Goal: Use online tool/utility: Utilize a website feature to perform a specific function

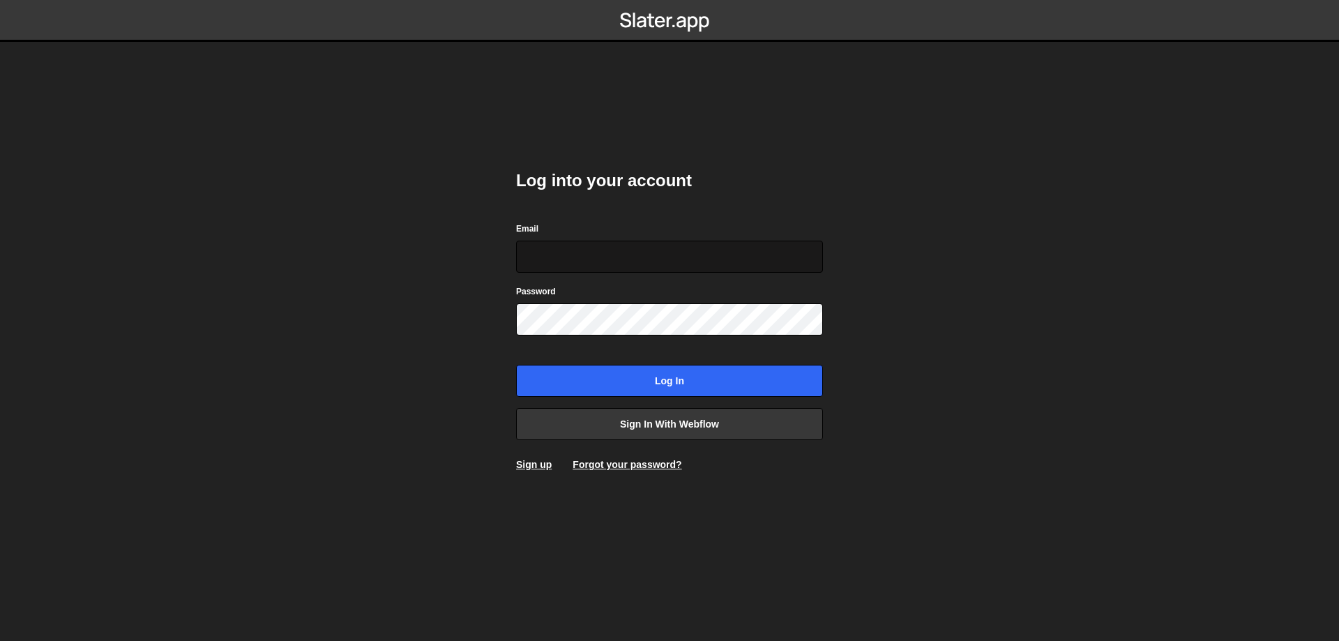
click at [641, 255] on input "Email" at bounding box center [669, 257] width 307 height 32
type input "[EMAIL_ADDRESS][DOMAIN_NAME]"
click at [516, 365] on input "Log in" at bounding box center [669, 381] width 307 height 32
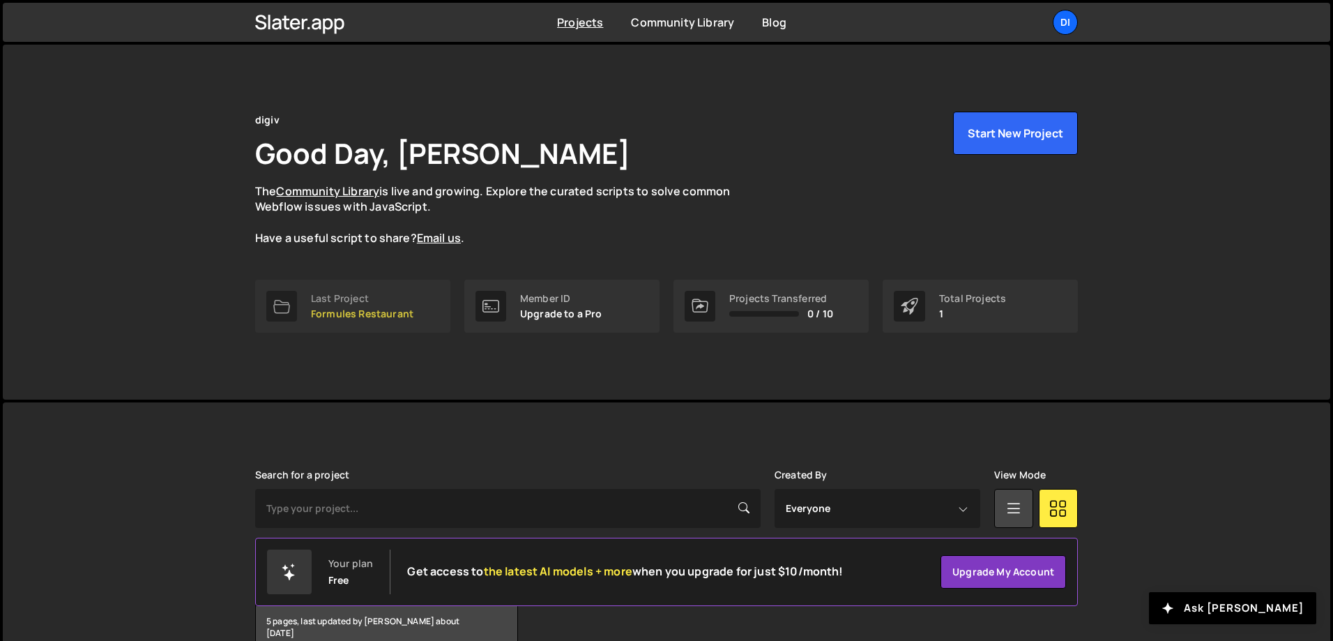
click at [351, 316] on p "Formules Restaurant" at bounding box center [362, 313] width 103 height 11
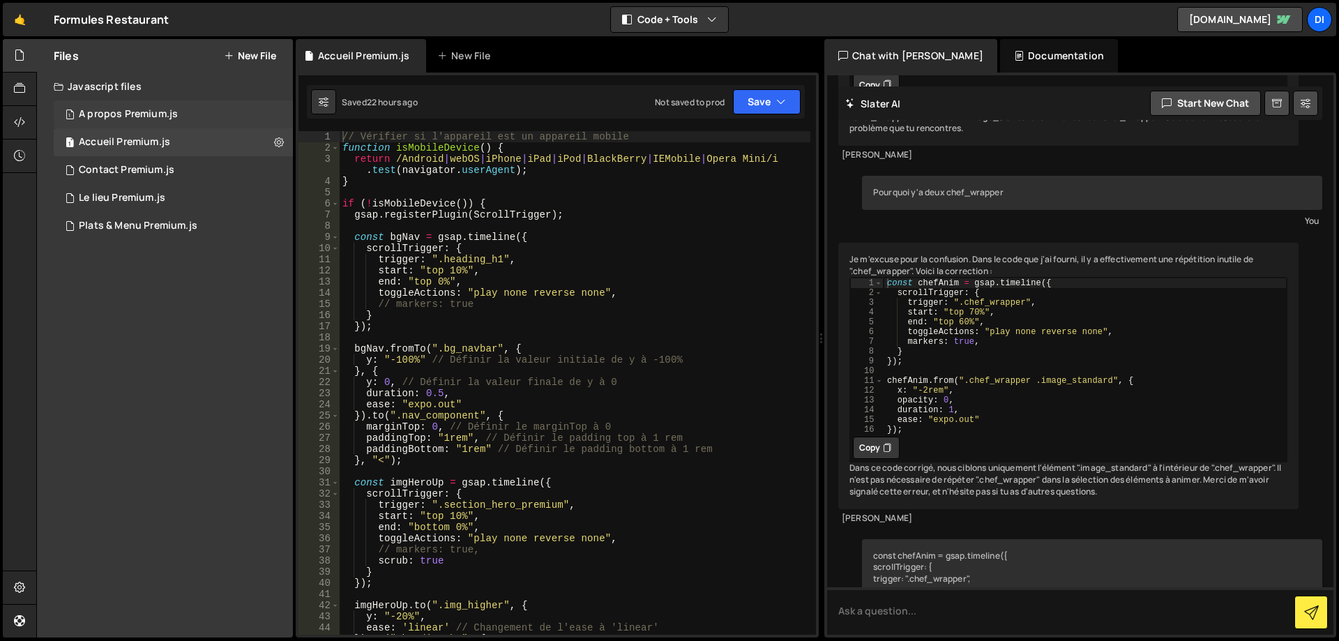
click at [157, 115] on div "A propos Premium.js" at bounding box center [128, 114] width 99 height 13
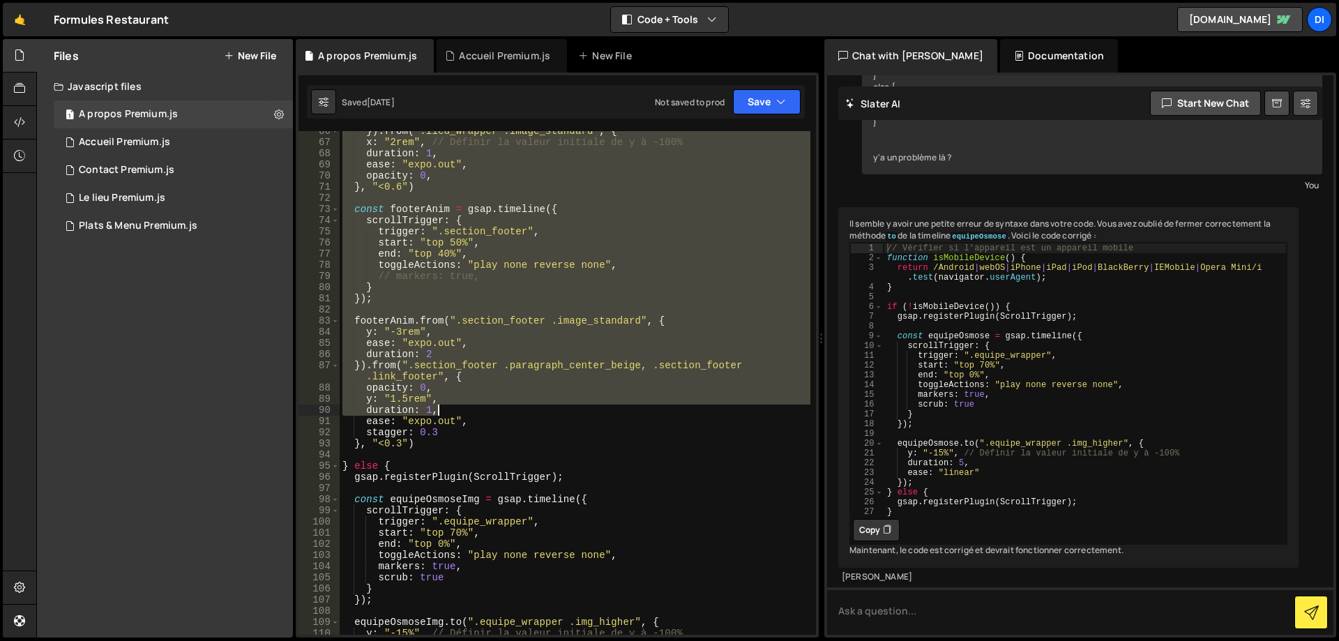
scroll to position [1004, 0]
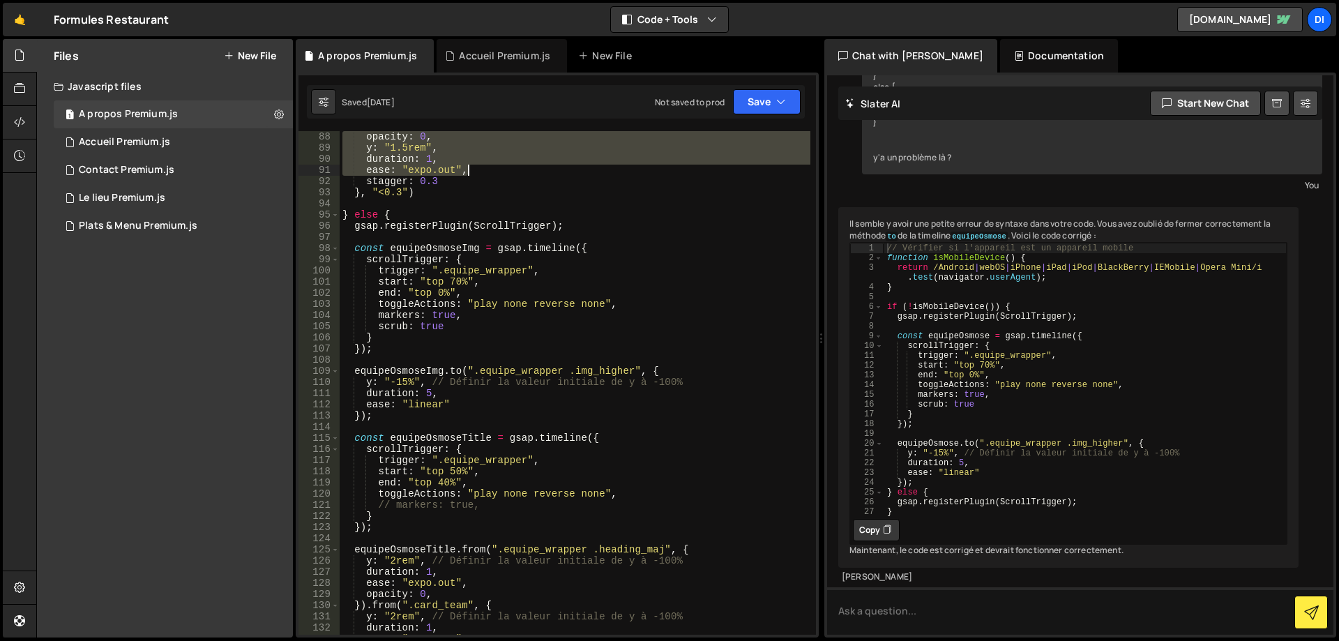
drag, startPoint x: 342, startPoint y: 137, endPoint x: 676, endPoint y: 171, distance: 336.5
click at [676, 171] on div "opacity : 0 , y : "1.5rem" , duration : 1 , ease : "expo.out" , stagger : 0.3 }…" at bounding box center [575, 394] width 471 height 526
click at [667, 179] on div "opacity : 0 , y : "1.5rem" , duration : 1 , ease : "expo.out" , stagger : 0.3 }…" at bounding box center [575, 394] width 471 height 526
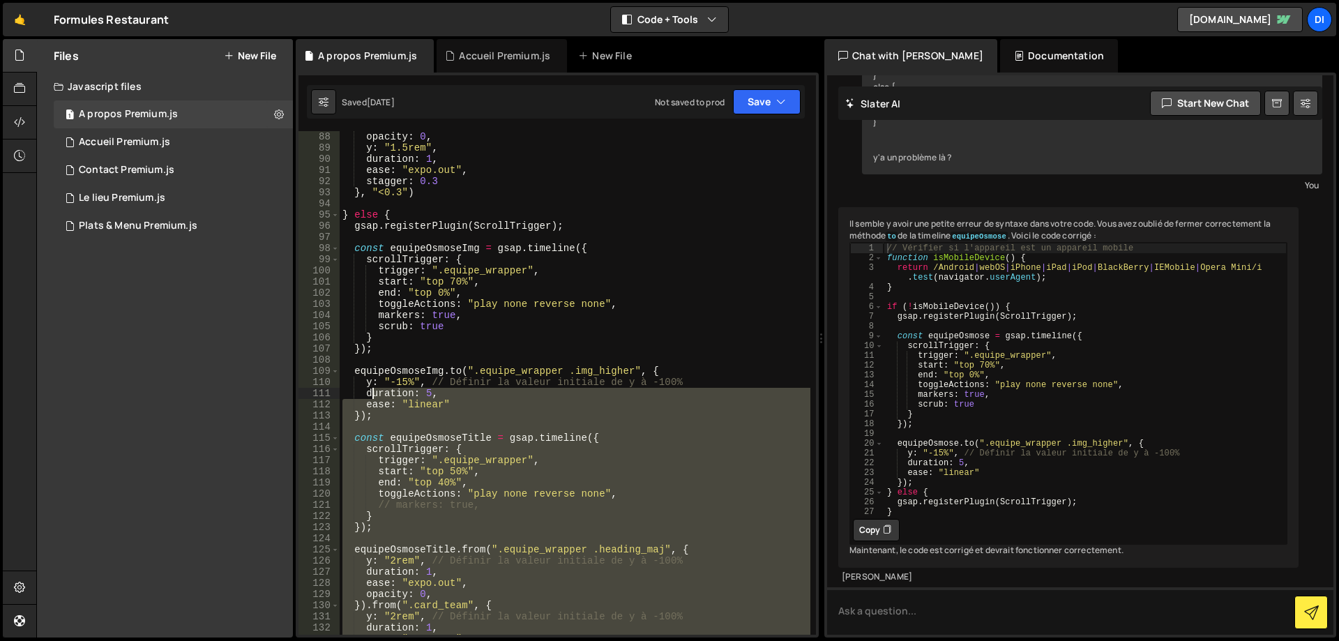
scroll to position [962, 0]
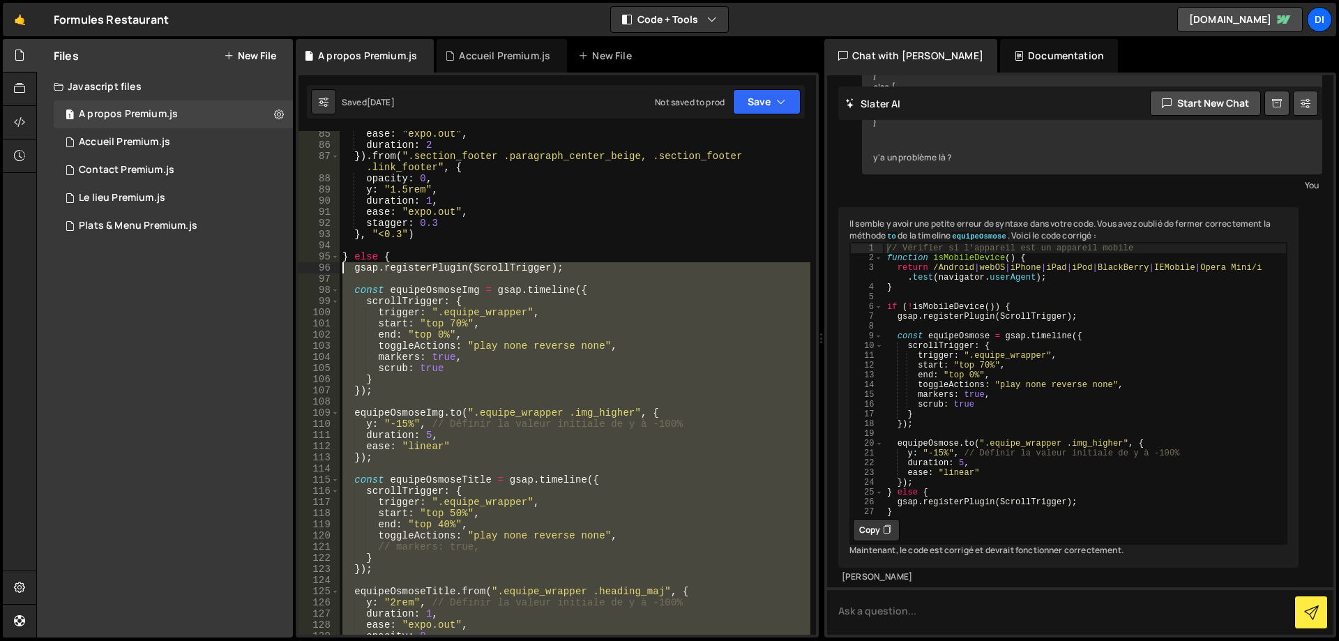
drag, startPoint x: 433, startPoint y: 457, endPoint x: 331, endPoint y: 271, distance: 211.6
click at [331, 271] on div "stagger: 0.3 85 86 87 88 89 90 91 92 93 94 95 96 97 98 99 100 101 102 103 104 1…" at bounding box center [556, 382] width 517 height 503
type textarea "gsap.registerPlugin(ScrollTrigger);"
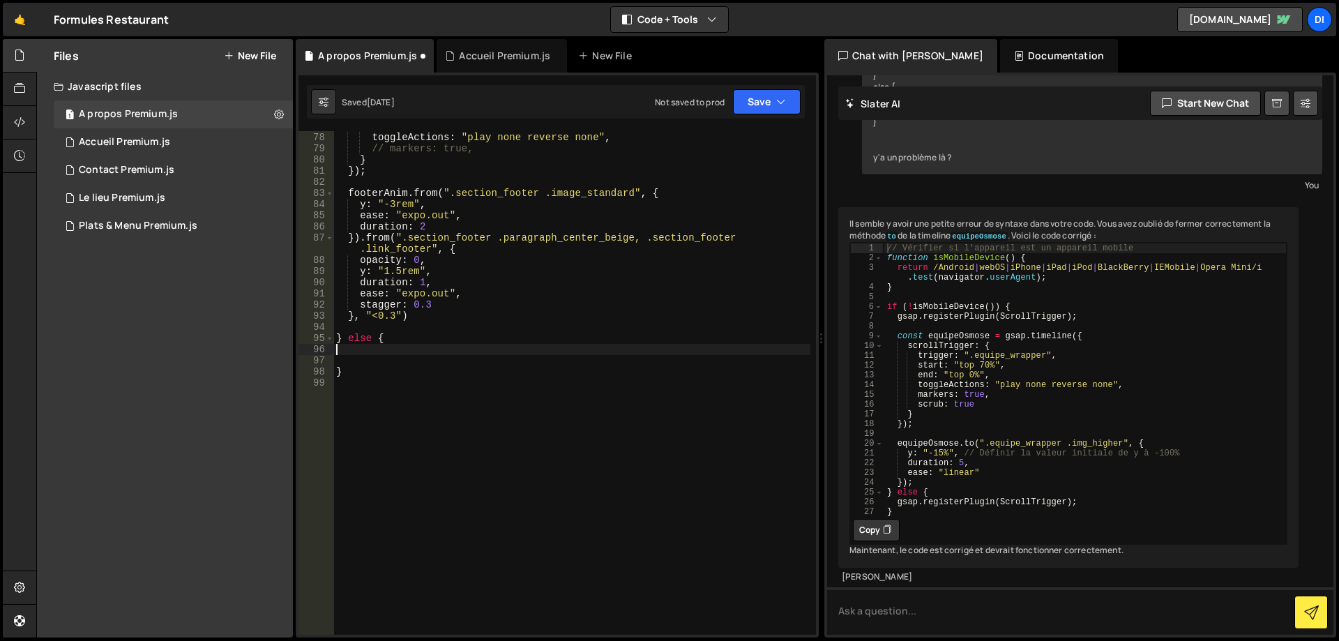
scroll to position [870, 0]
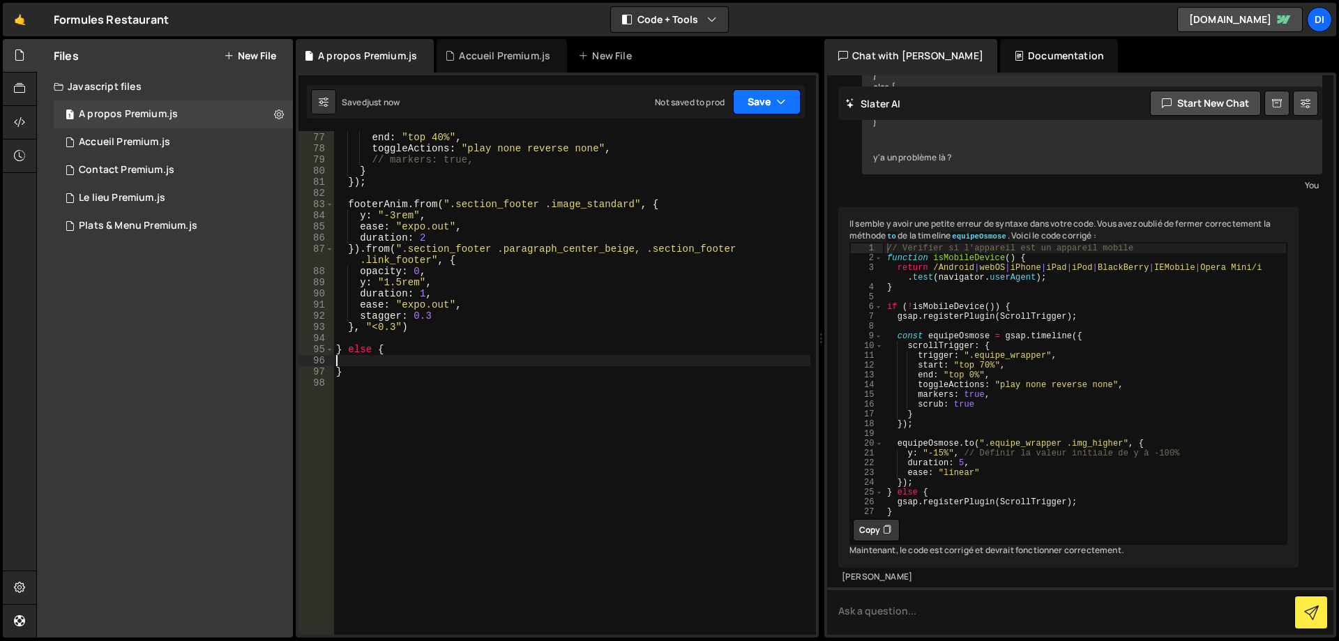
click at [768, 100] on button "Save" at bounding box center [767, 101] width 68 height 25
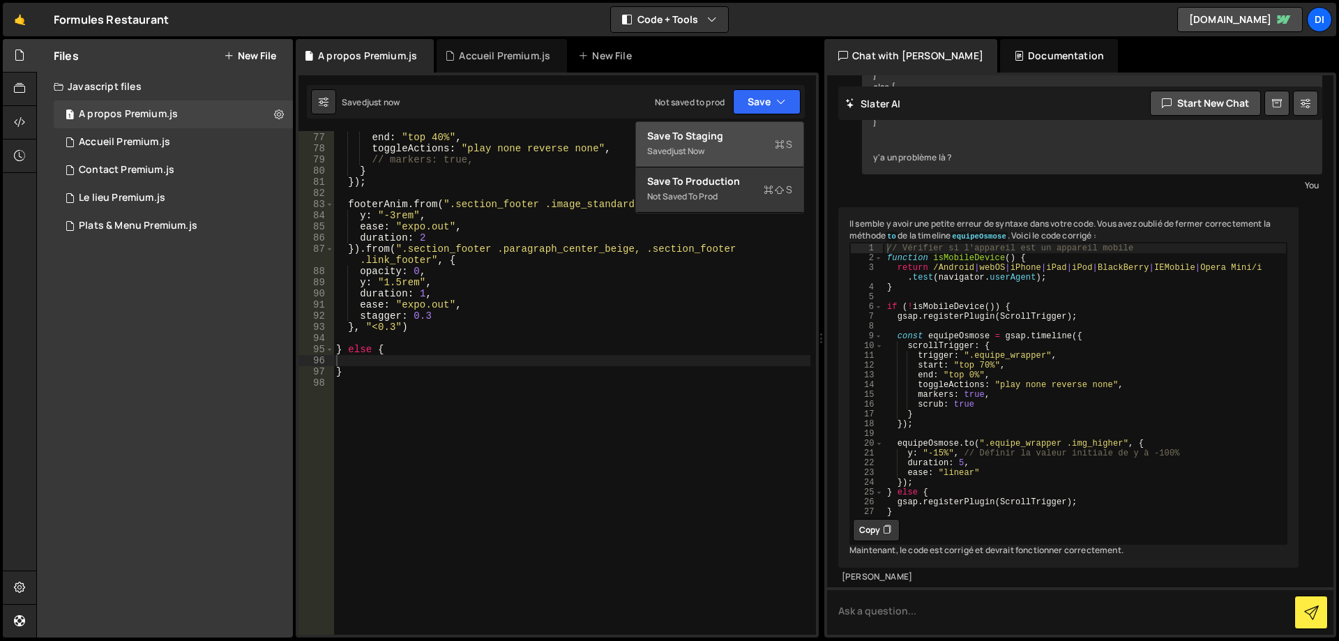
click at [738, 139] on div "Save to Staging S" at bounding box center [719, 136] width 145 height 14
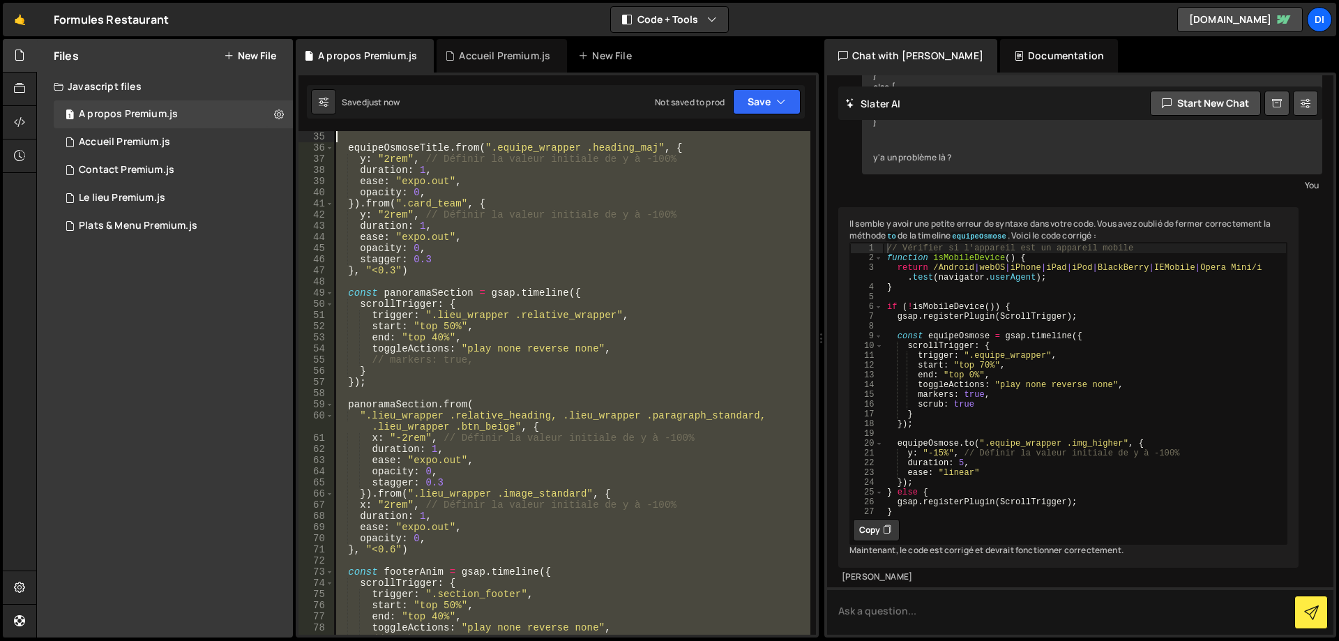
scroll to position [0, 0]
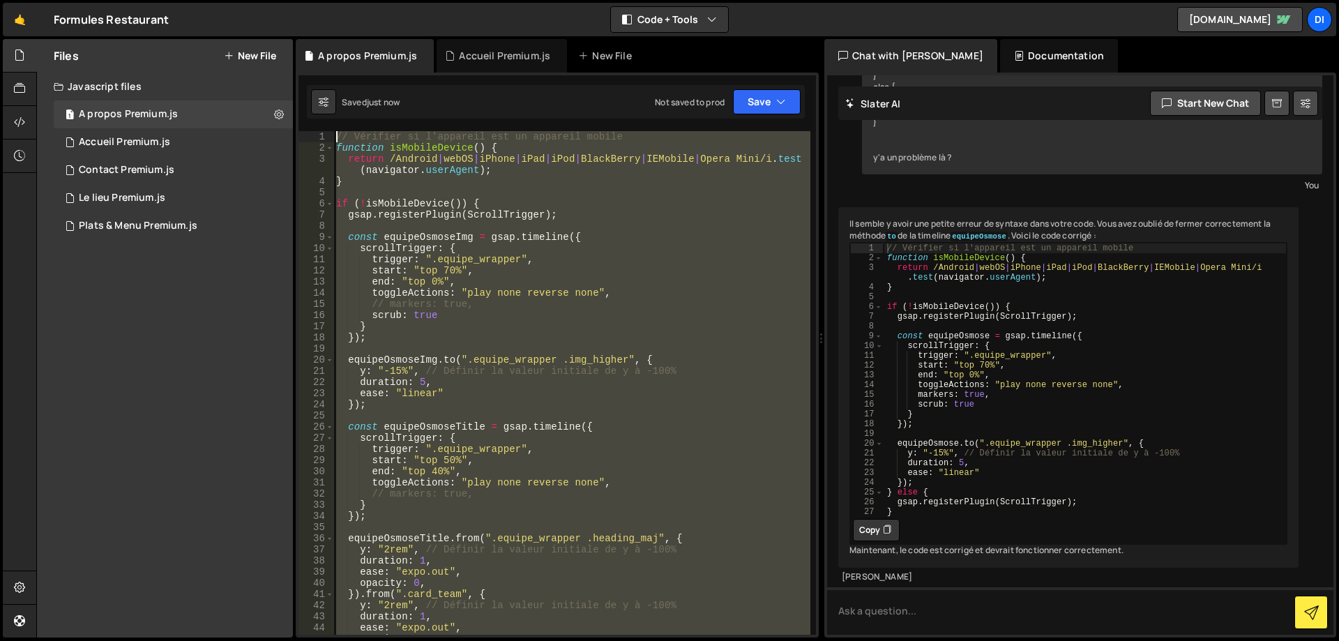
drag, startPoint x: 374, startPoint y: 376, endPoint x: 236, endPoint y: -71, distance: 467.8
click at [236, 0] on html "Projects [GEOGRAPHIC_DATA] Blog di Projects Your Teams Account Upgrade Logout" at bounding box center [669, 320] width 1339 height 641
type textarea "// Vérifier si l'appareil est un appareil mobile function isMobileDevice() {"
